Goal: Task Accomplishment & Management: Use online tool/utility

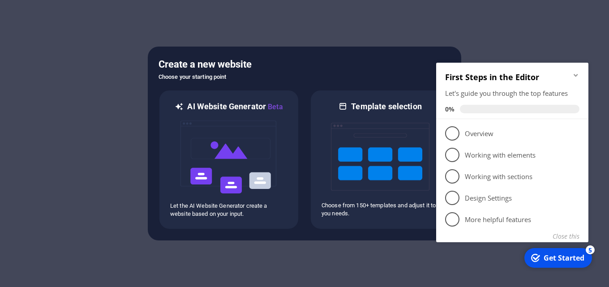
click at [551, 258] on div "Get Started" at bounding box center [564, 258] width 41 height 10
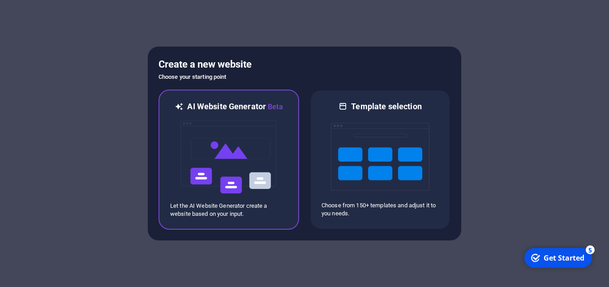
click at [211, 160] on img at bounding box center [229, 157] width 99 height 90
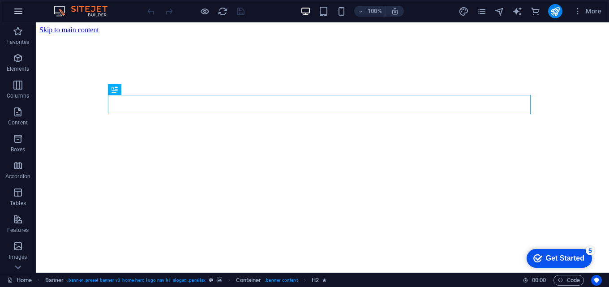
click at [15, 12] on icon "button" at bounding box center [18, 11] width 11 height 11
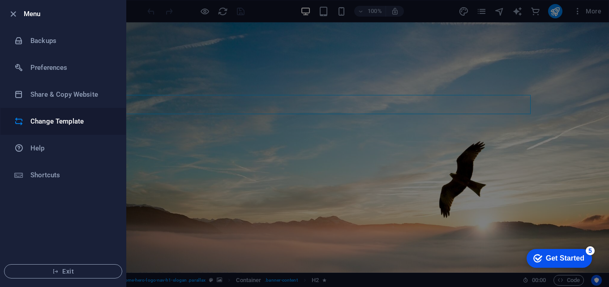
click at [56, 128] on li "Change Template" at bounding box center [62, 121] width 125 height 27
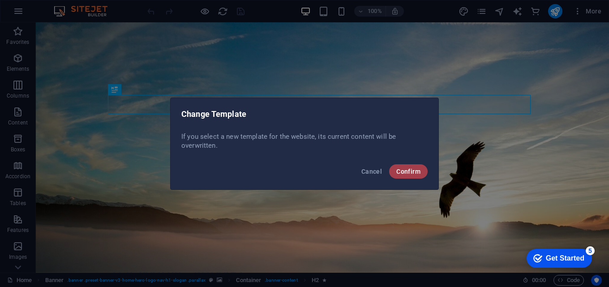
click at [399, 172] on span "Confirm" at bounding box center [409, 171] width 24 height 7
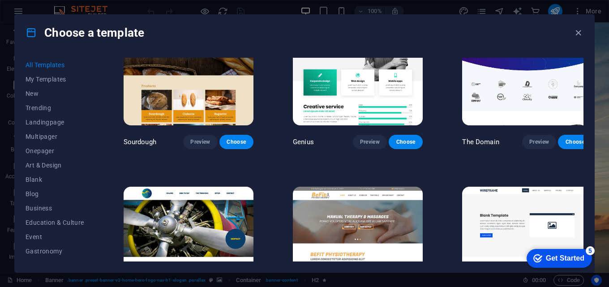
scroll to position [4791, 0]
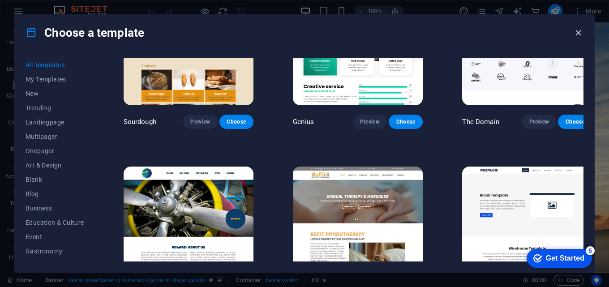
click at [578, 34] on icon "button" at bounding box center [579, 33] width 10 height 10
